Goal: Use online tool/utility: Utilize a website feature to perform a specific function

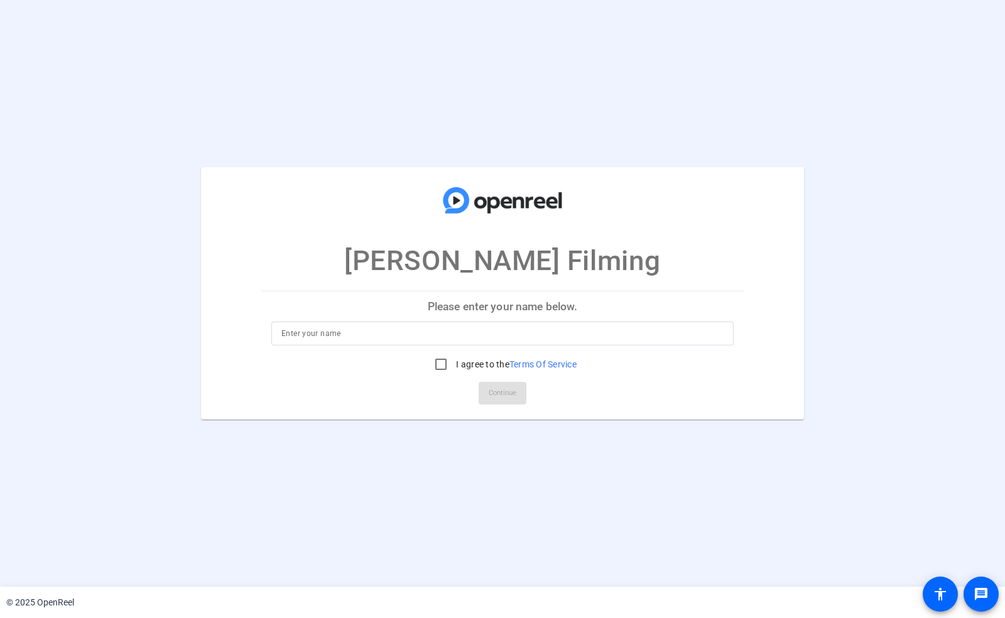
click at [480, 335] on input at bounding box center [502, 333] width 442 height 15
type input "OpenReel"
click at [431, 366] on input "I agree to the Terms Of Service" at bounding box center [440, 364] width 25 height 25
checkbox input "true"
click at [500, 394] on span "Continue" at bounding box center [503, 393] width 28 height 19
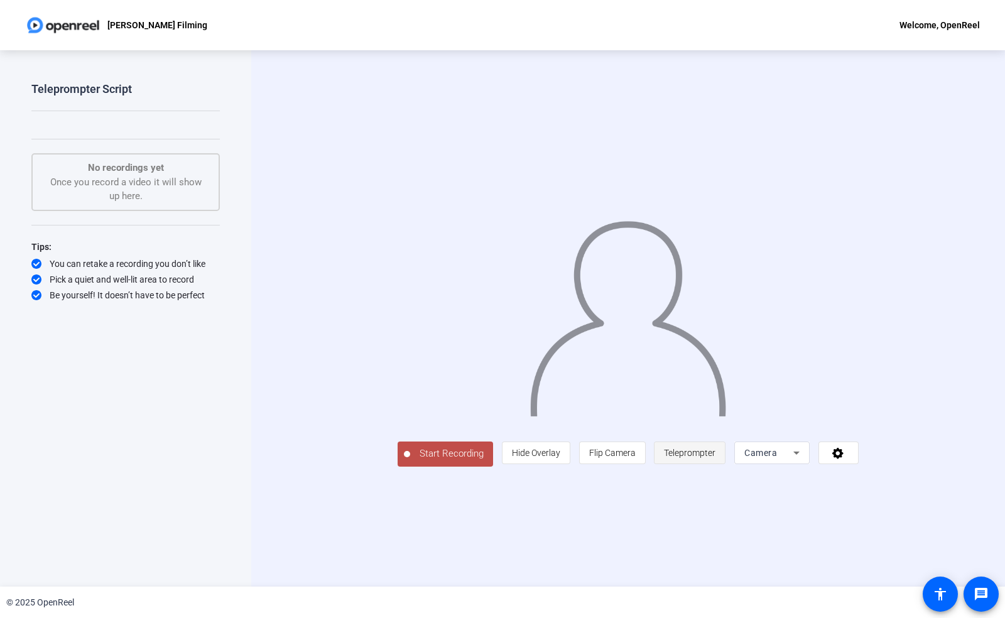
click at [715, 458] on span "Teleprompter" at bounding box center [689, 453] width 51 height 10
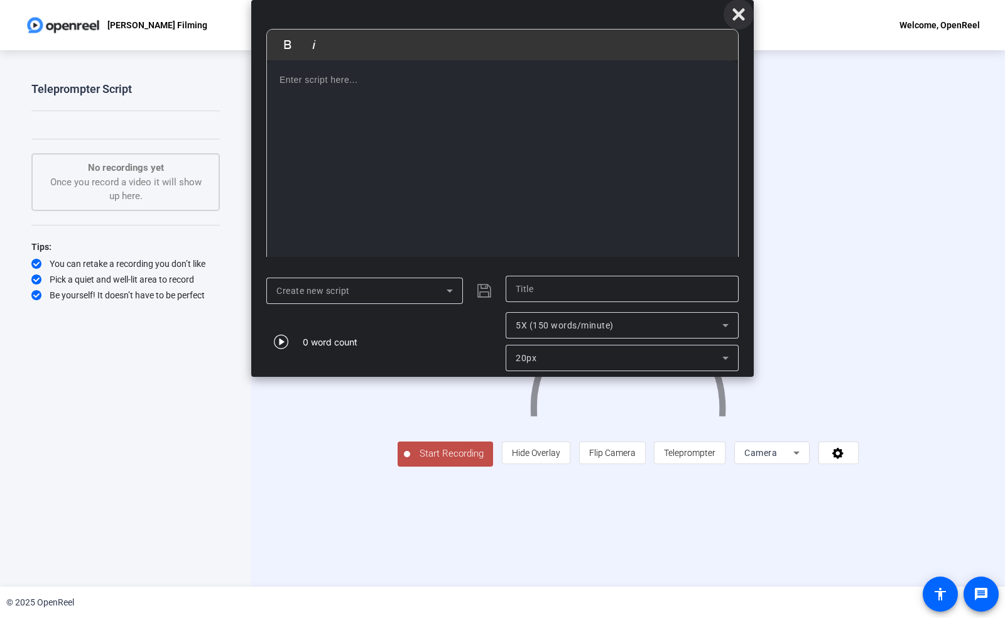
click at [735, 17] on icon at bounding box center [738, 14] width 12 height 12
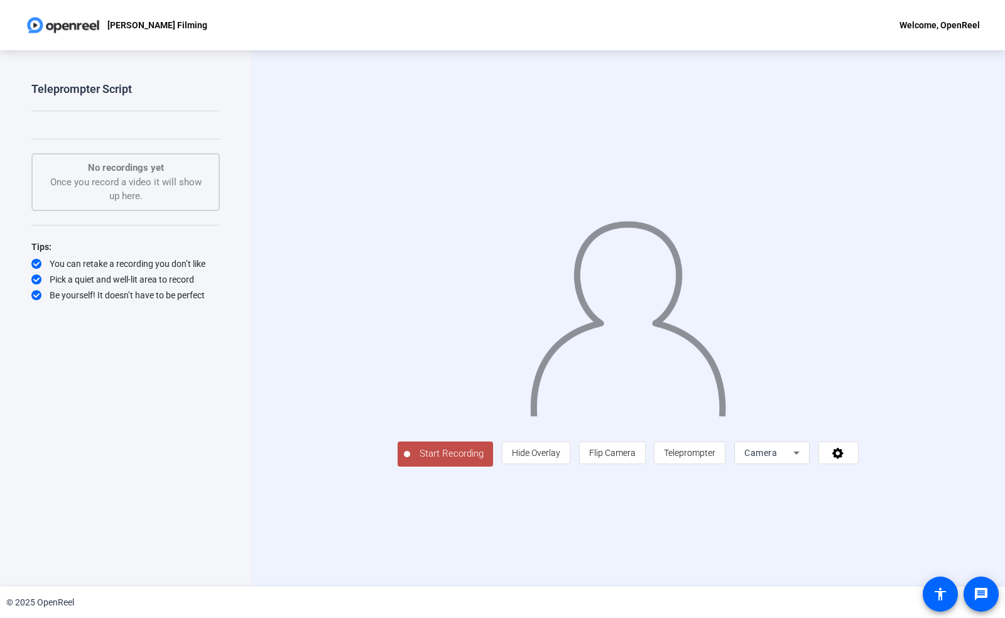
click at [106, 106] on div "Teleprompter Script Start Recording No recordings yet Once you record a video i…" at bounding box center [125, 305] width 188 height 447
drag, startPoint x: 43, startPoint y: 99, endPoint x: 170, endPoint y: 131, distance: 131.4
click at [166, 133] on div "Teleprompter Script Start Recording No recordings yet Once you record a video i…" at bounding box center [125, 305] width 188 height 447
click at [187, 106] on div "Teleprompter Script Start Recording No recordings yet Once you record a video i…" at bounding box center [125, 305] width 188 height 447
click at [715, 458] on span "Teleprompter" at bounding box center [689, 453] width 51 height 10
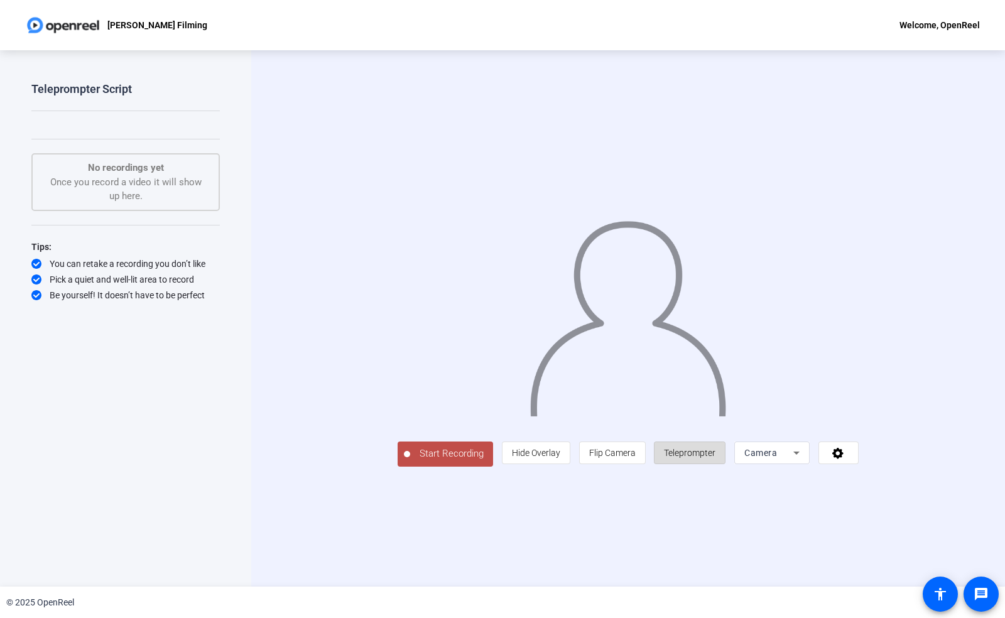
click at [715, 458] on span "Teleprompter" at bounding box center [689, 453] width 51 height 10
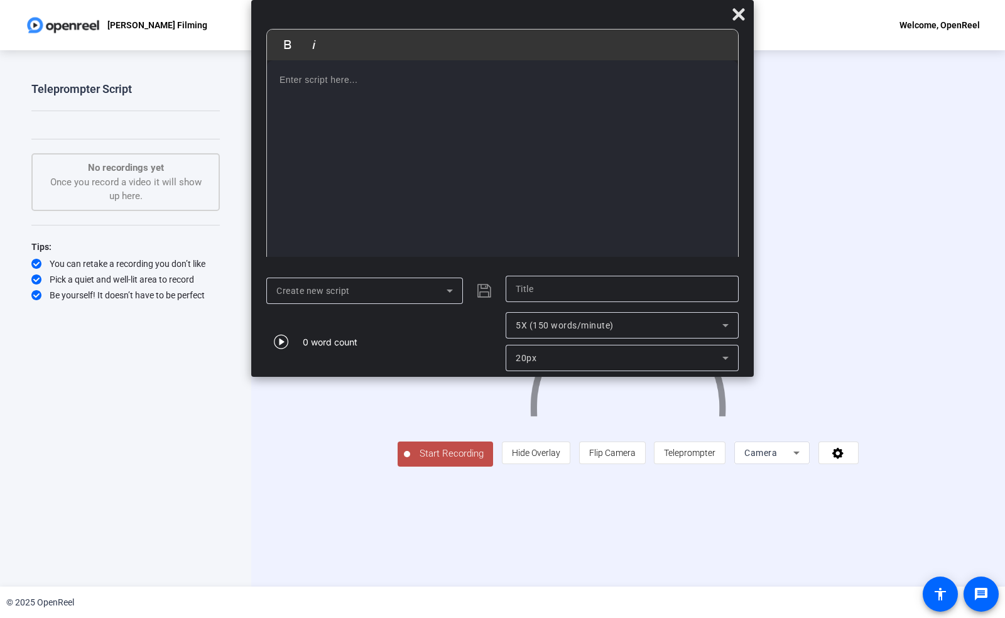
click at [322, 97] on div at bounding box center [502, 163] width 471 height 207
click at [731, 16] on icon at bounding box center [738, 14] width 15 height 15
